Goal: Complete application form: Complete application form

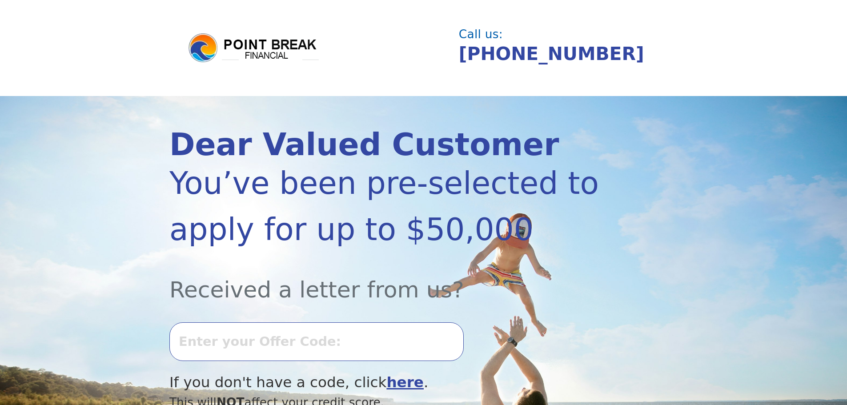
click at [239, 349] on input "text" at bounding box center [316, 341] width 294 height 38
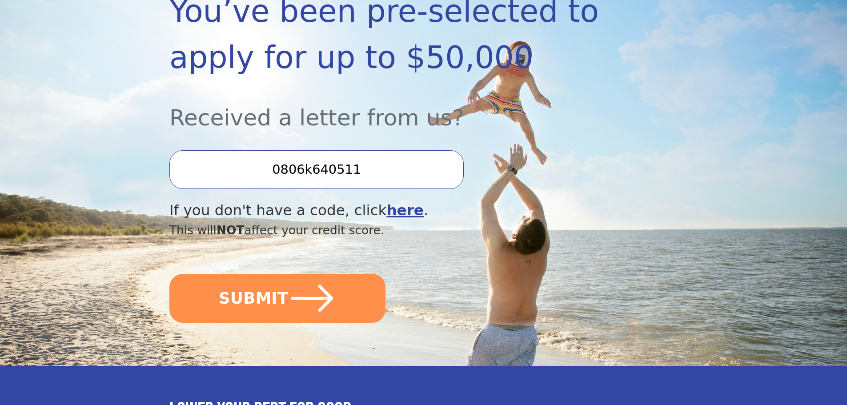
scroll to position [176, 0]
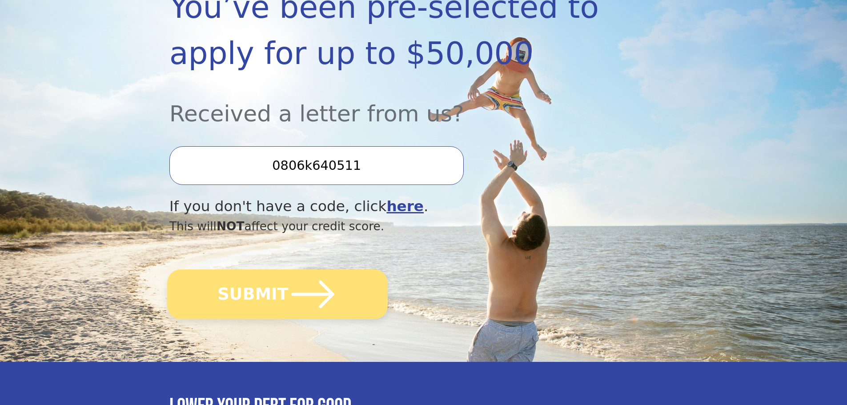
type input "0806k640511"
click at [277, 301] on button "SUBMIT" at bounding box center [277, 294] width 221 height 50
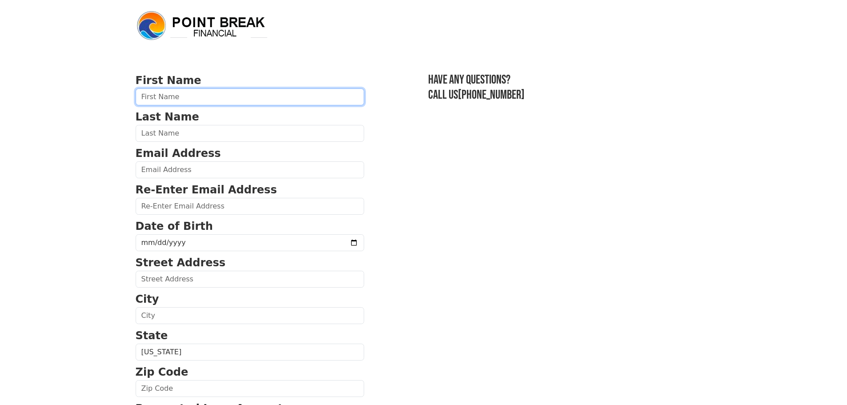
click at [207, 100] on input "text" at bounding box center [250, 96] width 229 height 17
type input "Mariana"
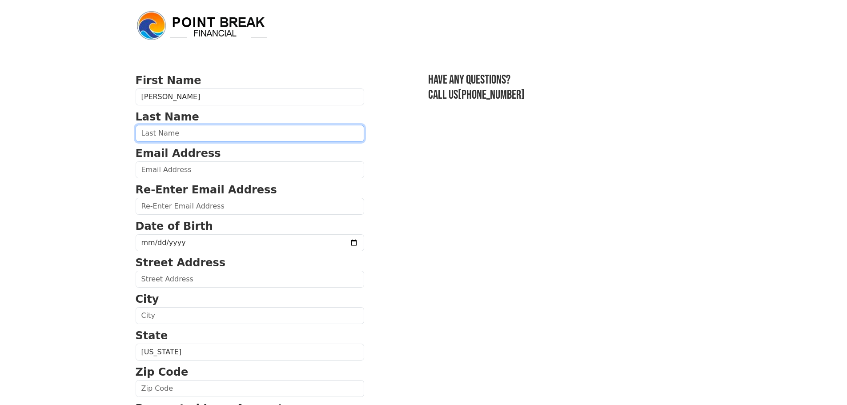
click at [195, 133] on input "text" at bounding box center [250, 133] width 229 height 17
type input "Ospina"
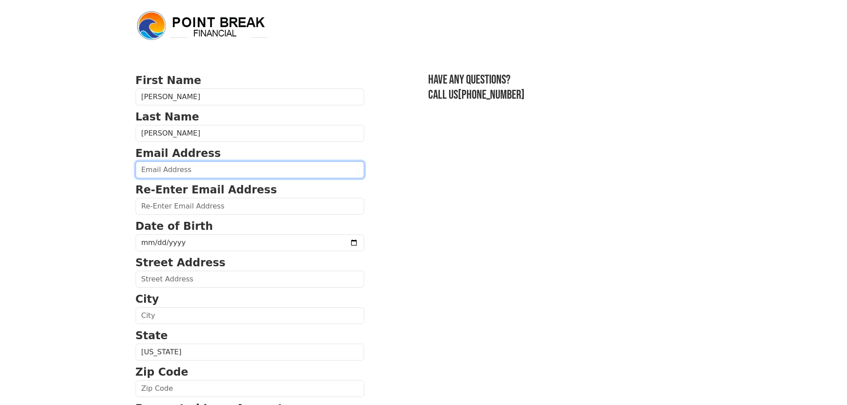
click at [181, 170] on input "email" at bounding box center [250, 169] width 229 height 17
type input "rivasmariana88@outlook.com"
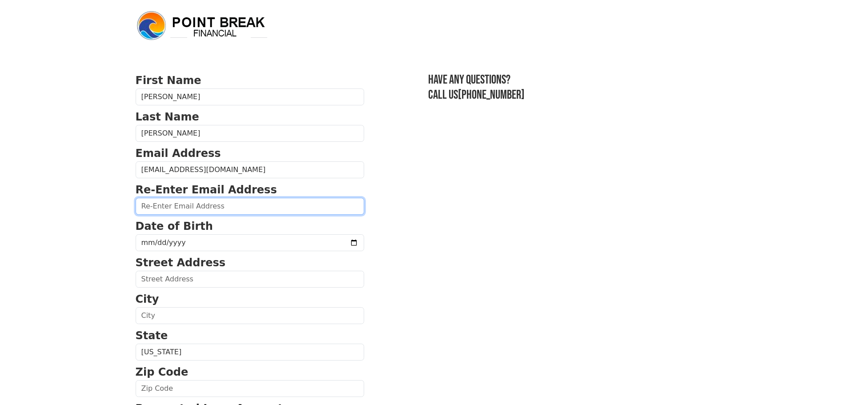
click at [212, 212] on input "email" at bounding box center [250, 206] width 229 height 17
type input "rivasmariana88@outlook.com"
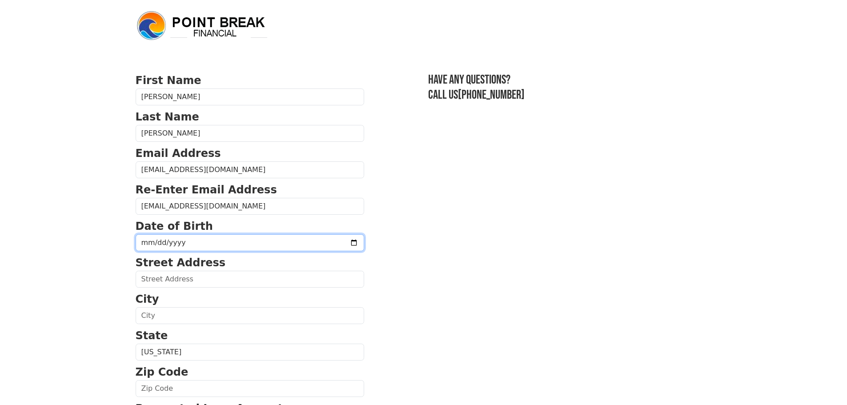
click at [224, 235] on input "date" at bounding box center [250, 242] width 229 height 17
type input "1988-07-05"
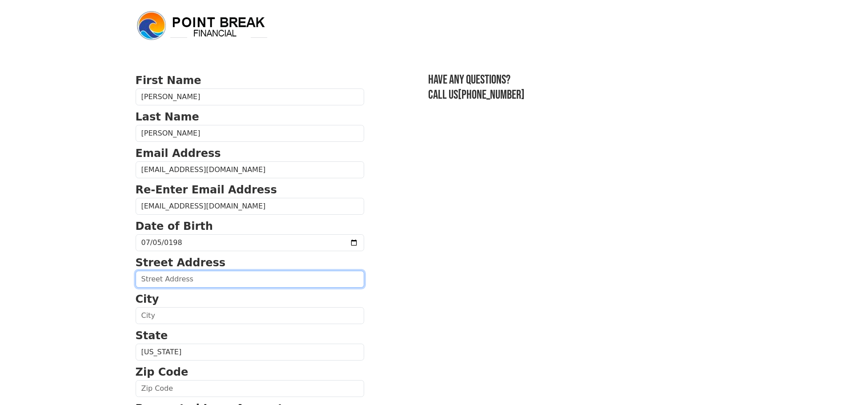
click at [169, 285] on input "text" at bounding box center [250, 279] width 229 height 17
type input "160 Camp Ave"
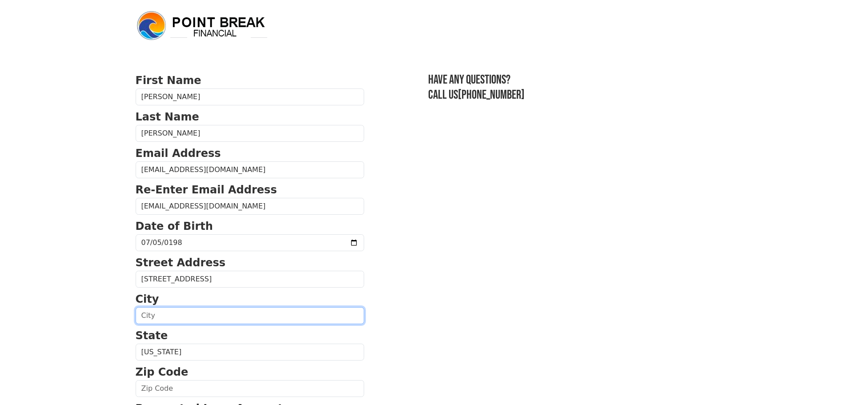
click at [176, 318] on input "text" at bounding box center [250, 315] width 229 height 17
type input "Newington"
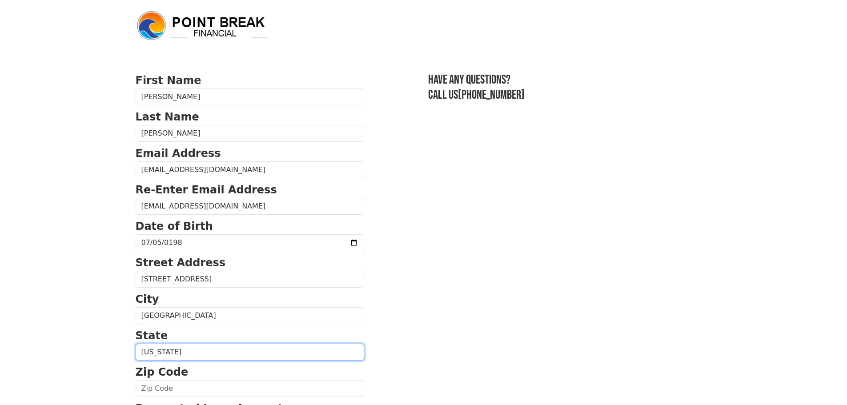
click at [185, 349] on select "Alabama Alaska Arizona Arkansas California Colorado Connecticut Delaware Distri…" at bounding box center [250, 352] width 229 height 17
select select "CT"
click at [136, 344] on select "Alabama Alaska Arizona Arkansas California Colorado Connecticut Delaware Distri…" at bounding box center [250, 352] width 229 height 17
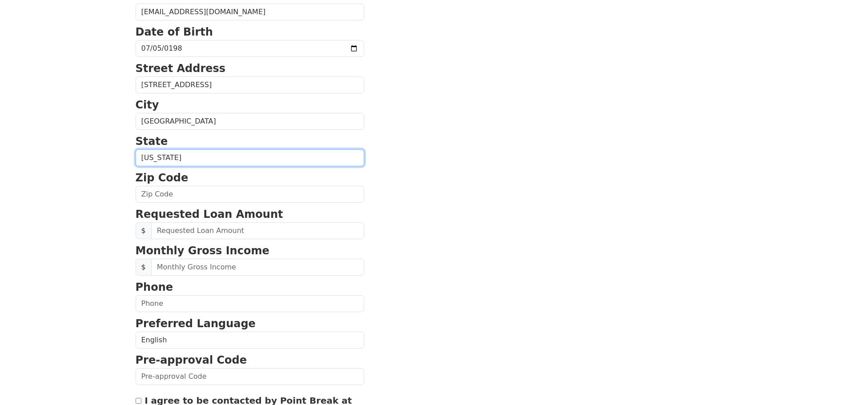
scroll to position [195, 0]
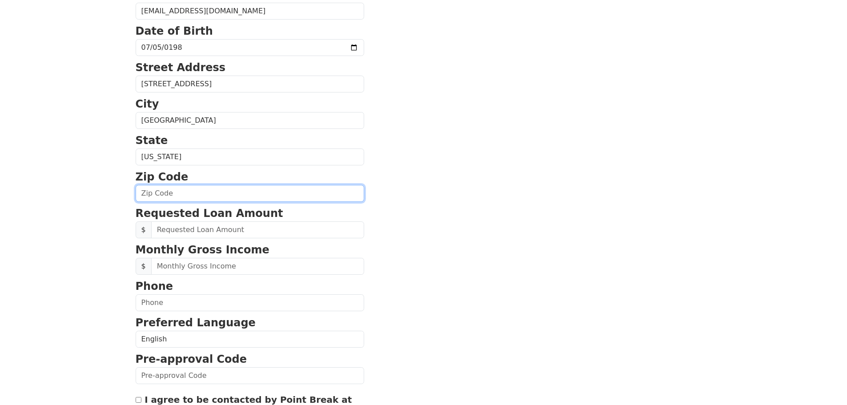
click at [223, 193] on input "text" at bounding box center [250, 193] width 229 height 17
type input "06111"
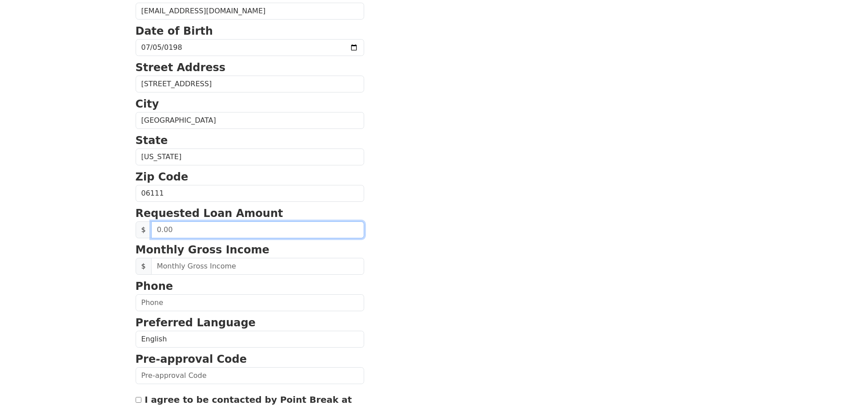
click at [180, 232] on input "text" at bounding box center [257, 229] width 213 height 17
type input "13,200.00"
click at [195, 230] on input "13,200.00" at bounding box center [257, 229] width 213 height 17
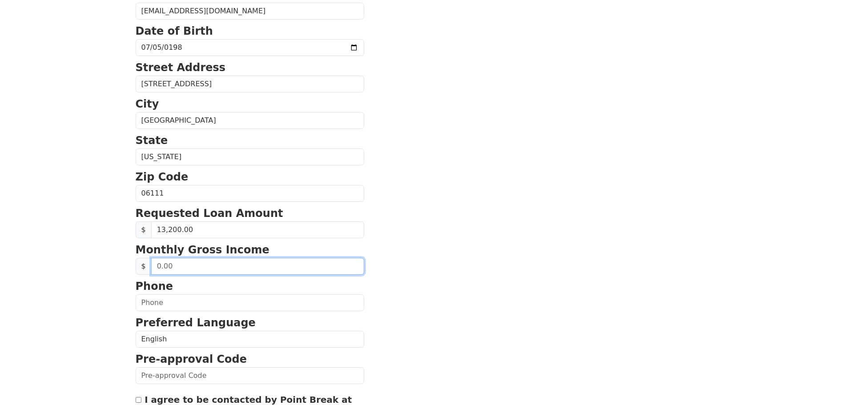
click at [238, 272] on input "text" at bounding box center [257, 266] width 213 height 17
click at [210, 266] on input "text" at bounding box center [257, 266] width 213 height 17
type input "4,000.00"
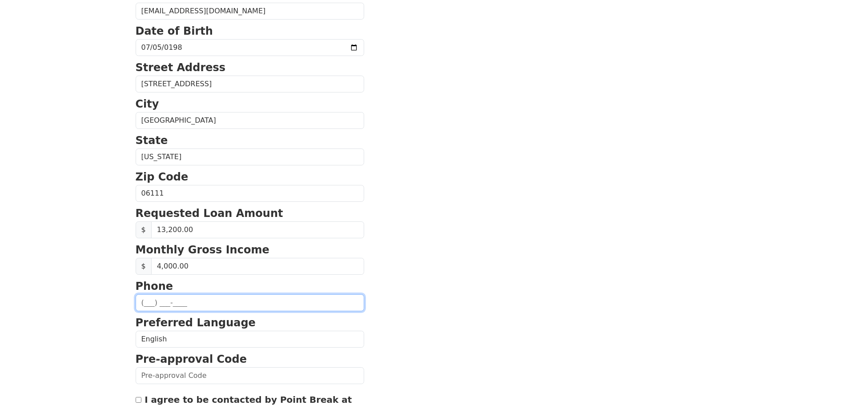
click at [147, 305] on input "text" at bounding box center [250, 302] width 229 height 17
type input "(860) 796-7324"
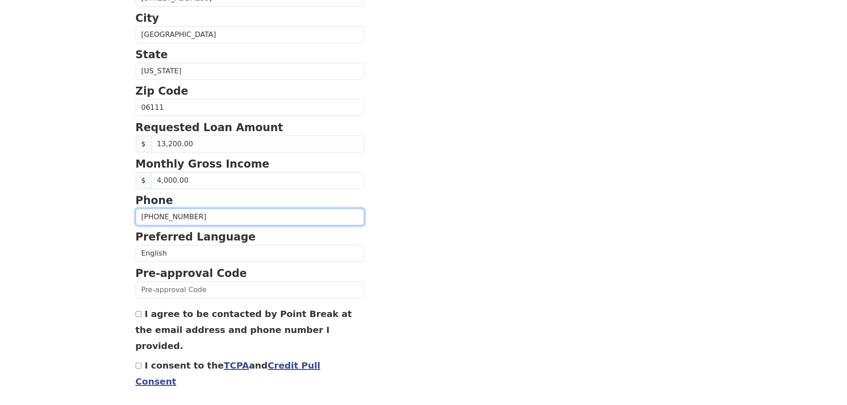
scroll to position [303, 0]
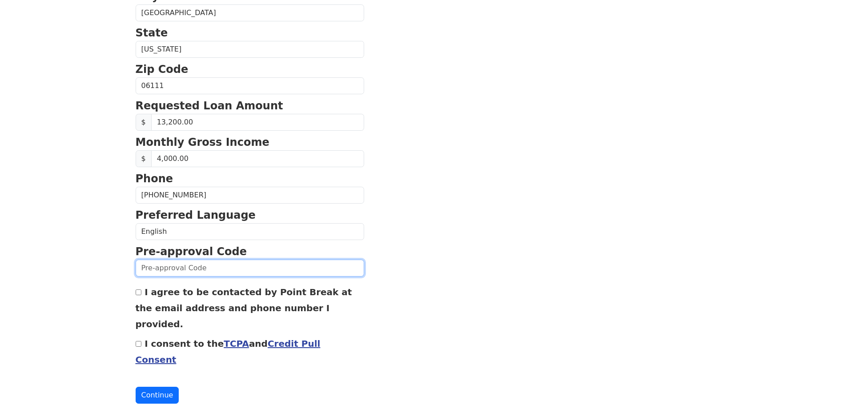
click at [218, 269] on input "text" at bounding box center [250, 268] width 229 height 17
click at [159, 270] on input "0806k640511" at bounding box center [250, 268] width 229 height 17
type input "0806K640511"
click at [142, 292] on div "I agree to be contacted by Point Break at the email address and phone number I …" at bounding box center [250, 308] width 229 height 48
click at [139, 294] on input "I agree to be contacted by Point Break at the email address and phone number I …" at bounding box center [139, 292] width 6 height 6
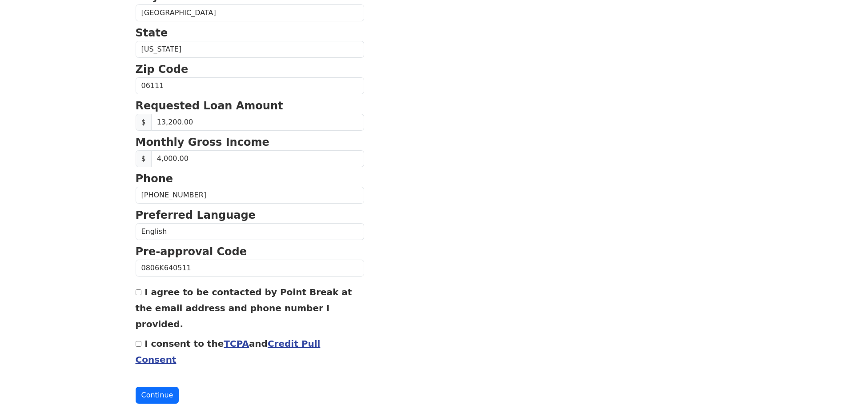
checkbox input "true"
click at [140, 335] on div "I consent to the TCPA and Credit Pull Consent" at bounding box center [250, 351] width 229 height 32
click at [140, 341] on input "I consent to the TCPA and Credit Pull Consent" at bounding box center [139, 344] width 6 height 6
checkbox input "true"
click at [157, 387] on button "Continue" at bounding box center [158, 395] width 44 height 17
